Goal: Information Seeking & Learning: Learn about a topic

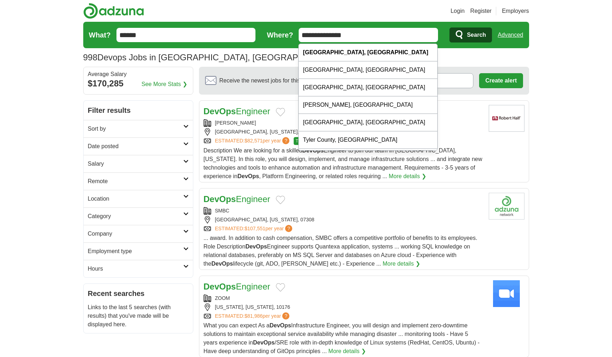
drag, startPoint x: 408, startPoint y: 38, endPoint x: 270, endPoint y: 28, distance: 138.2
click at [270, 28] on form "**********" at bounding box center [306, 35] width 446 height 26
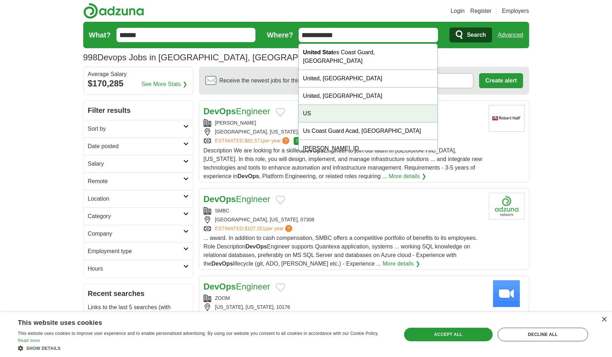
click at [315, 105] on div "US" at bounding box center [367, 113] width 139 height 17
type input "**"
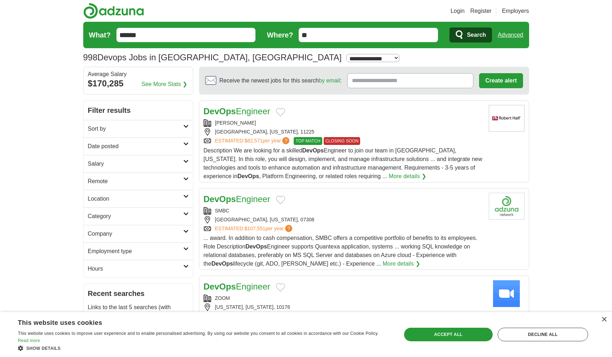
click at [473, 34] on span "Search" at bounding box center [476, 35] width 19 height 14
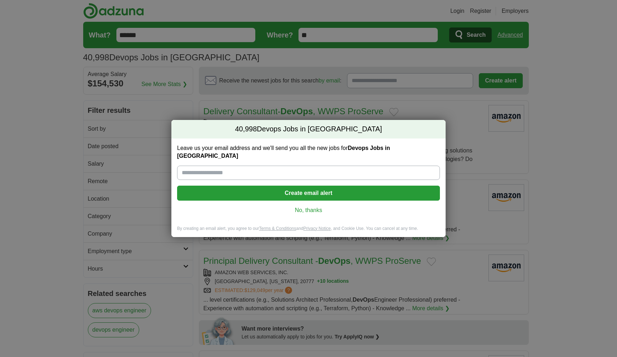
click at [323, 206] on link "No, thanks" at bounding box center [308, 210] width 251 height 8
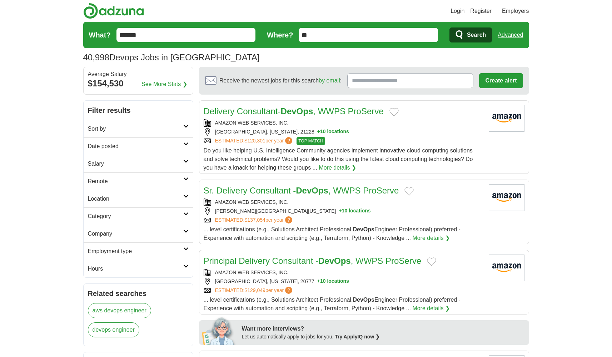
click at [185, 125] on icon at bounding box center [185, 127] width 5 height 4
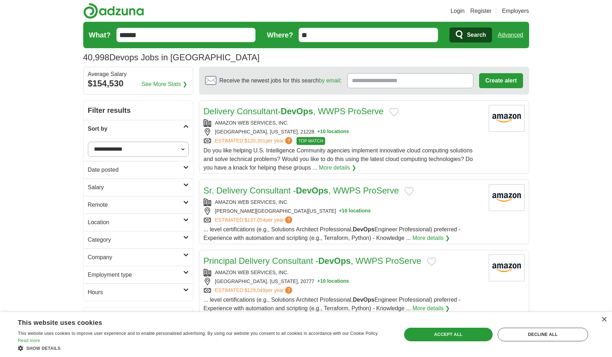
select select "**********"
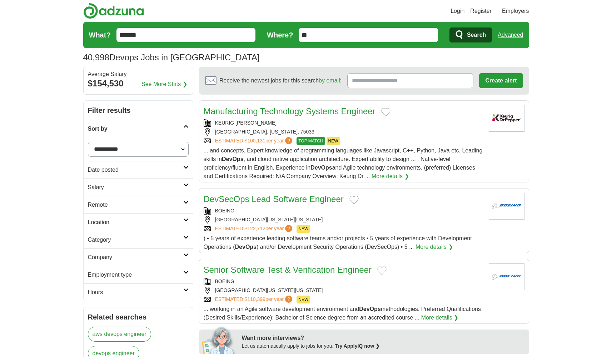
click at [155, 169] on h2 "Date posted" at bounding box center [135, 170] width 95 height 9
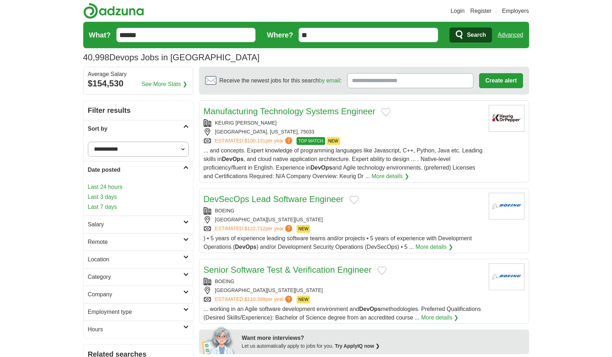
click at [125, 189] on link "Last 24 hours" at bounding box center [138, 187] width 101 height 9
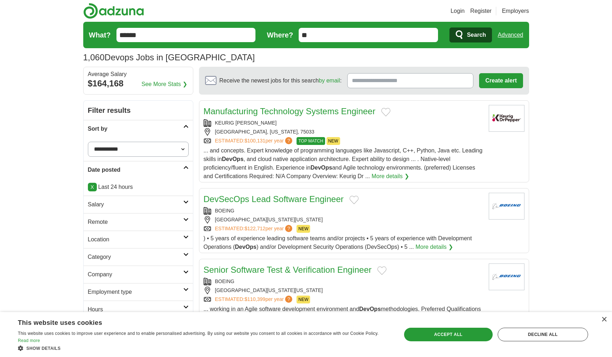
click at [480, 35] on span "Search" at bounding box center [476, 35] width 19 height 14
click at [475, 38] on span "Search" at bounding box center [476, 35] width 19 height 14
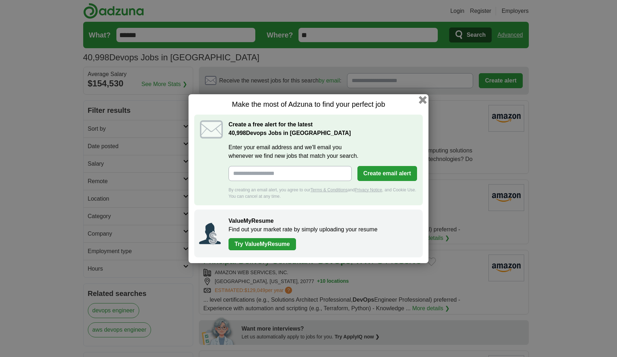
click at [422, 102] on button "button" at bounding box center [423, 100] width 8 height 8
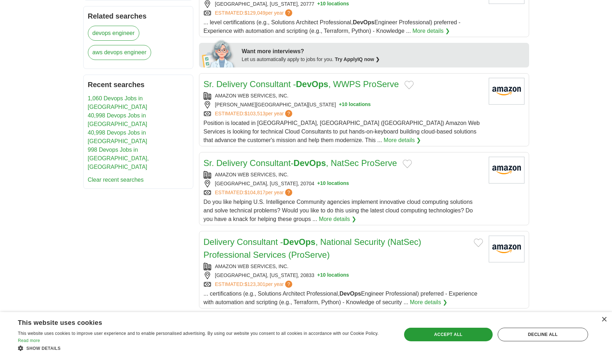
scroll to position [284, 0]
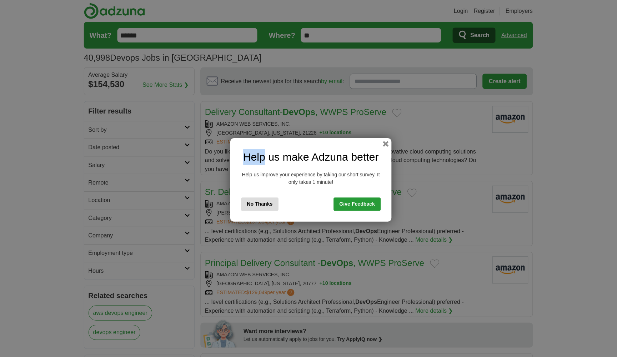
click at [475, 38] on div "Help us make Adzuna better Help us improve your experience by taking our short …" at bounding box center [308, 178] width 617 height 357
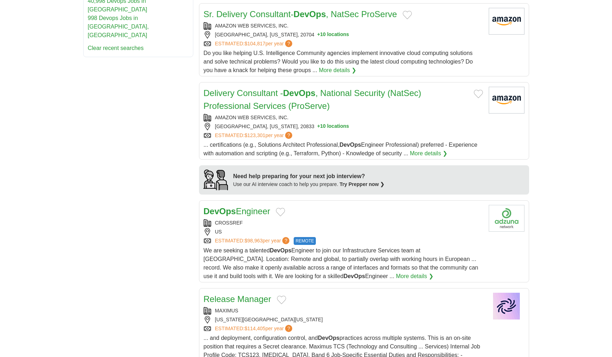
scroll to position [424, 0]
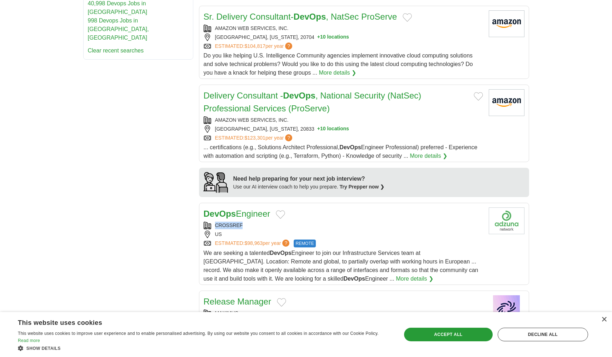
drag, startPoint x: 248, startPoint y: 225, endPoint x: 216, endPoint y: 225, distance: 32.5
click at [216, 225] on div "CROSSREF" at bounding box center [342, 225] width 279 height 7
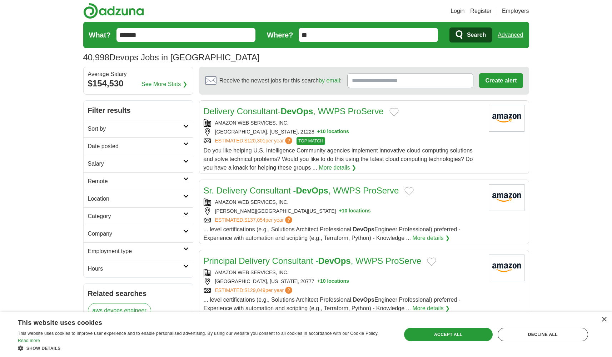
scroll to position [0, 0]
click at [145, 178] on h2 "Remote" at bounding box center [135, 181] width 95 height 9
click at [116, 199] on link "Remote jobs" at bounding box center [104, 198] width 32 height 6
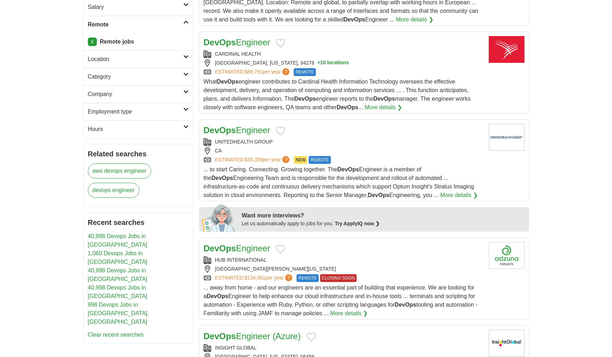
scroll to position [165, 0]
